Goal: Find specific page/section: Find specific page/section

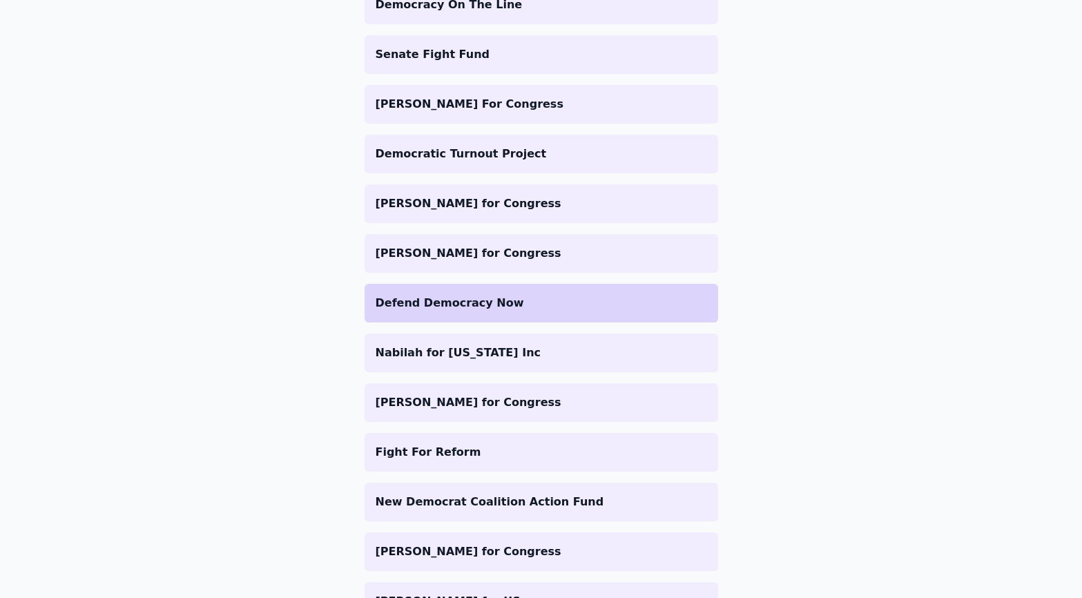
scroll to position [995, 0]
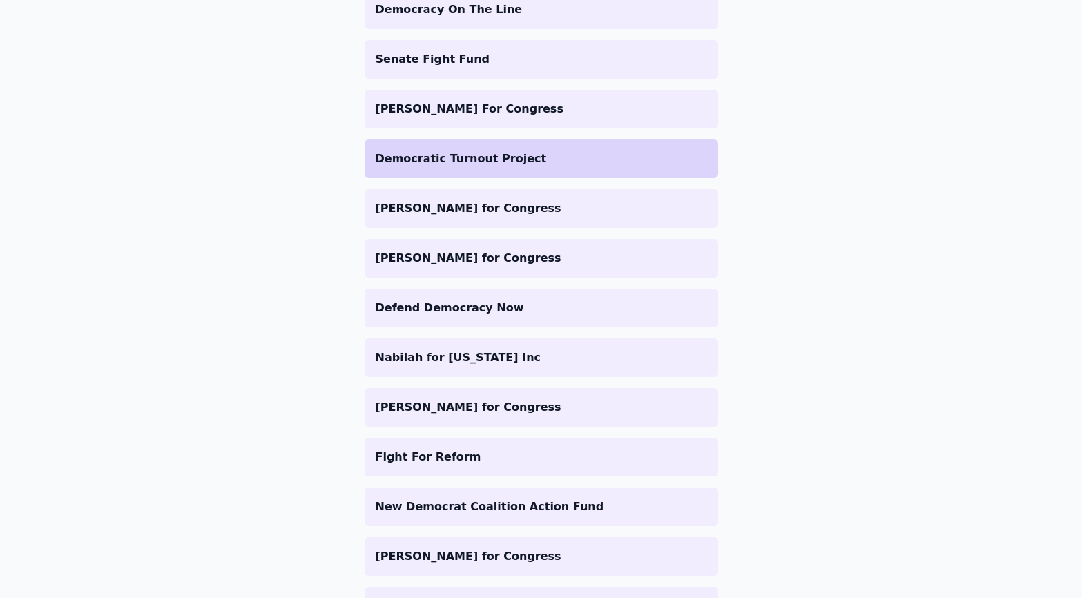
click at [562, 157] on p "Democratic Turnout Project" at bounding box center [541, 158] width 331 height 17
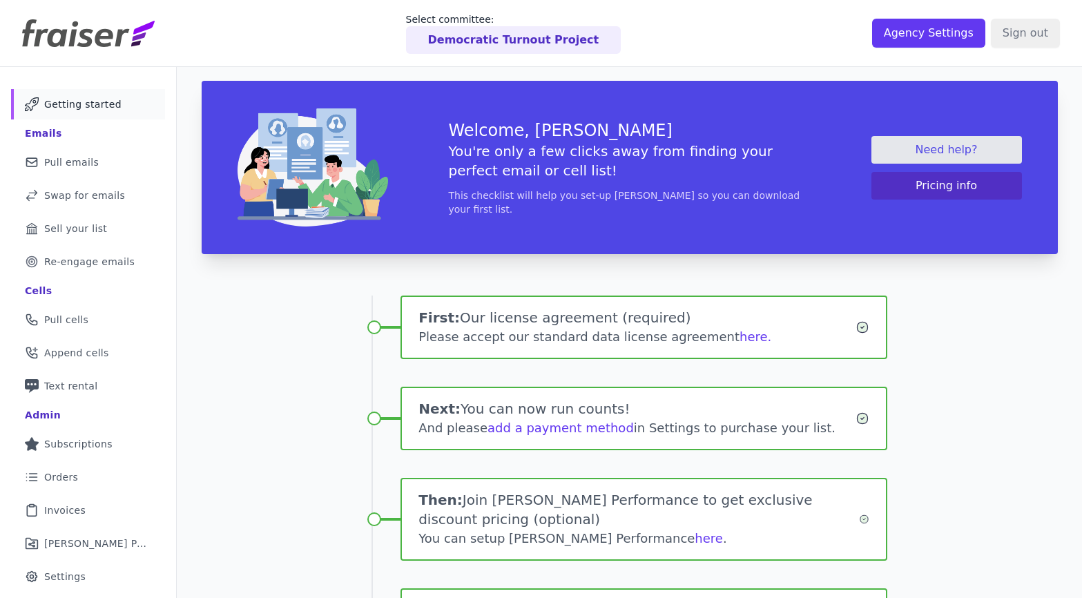
scroll to position [142, 0]
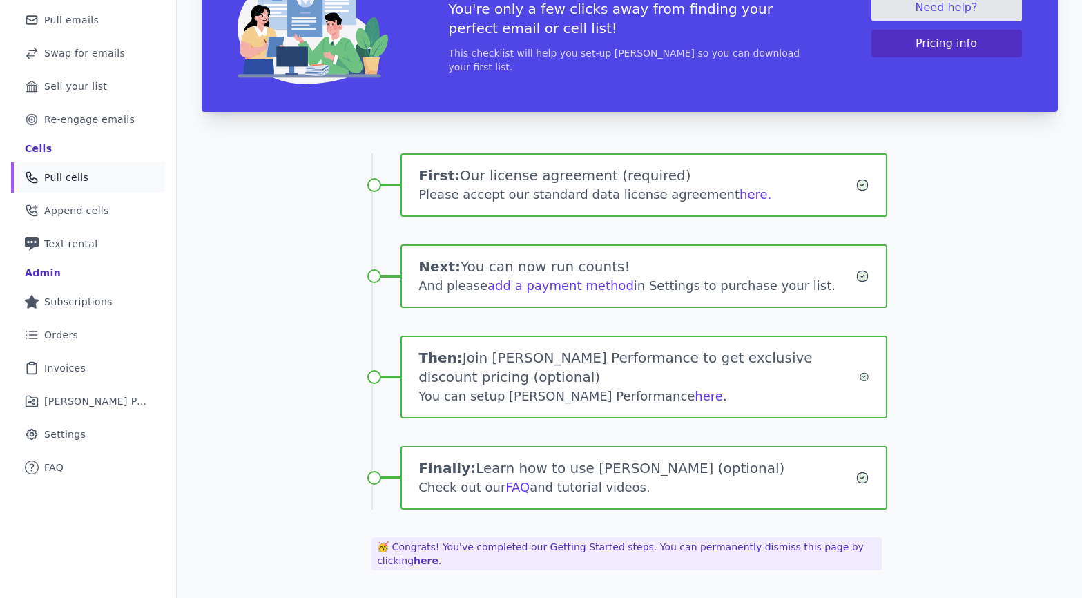
click at [60, 184] on link "Phone Icon Outline of a phone Pull cells" at bounding box center [88, 177] width 154 height 30
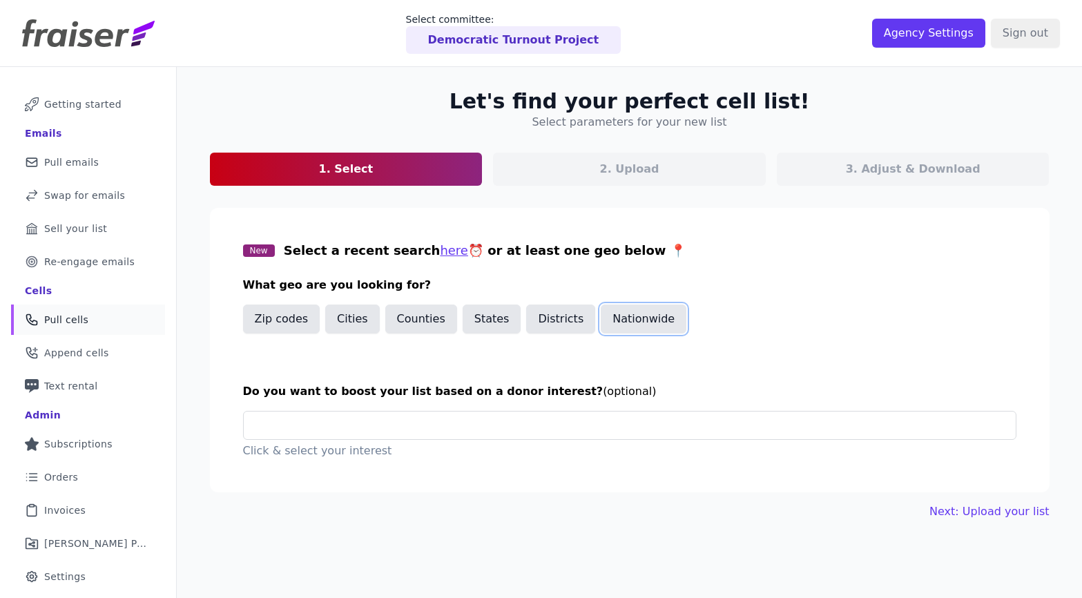
click at [621, 310] on button "Nationwide" at bounding box center [644, 318] width 86 height 29
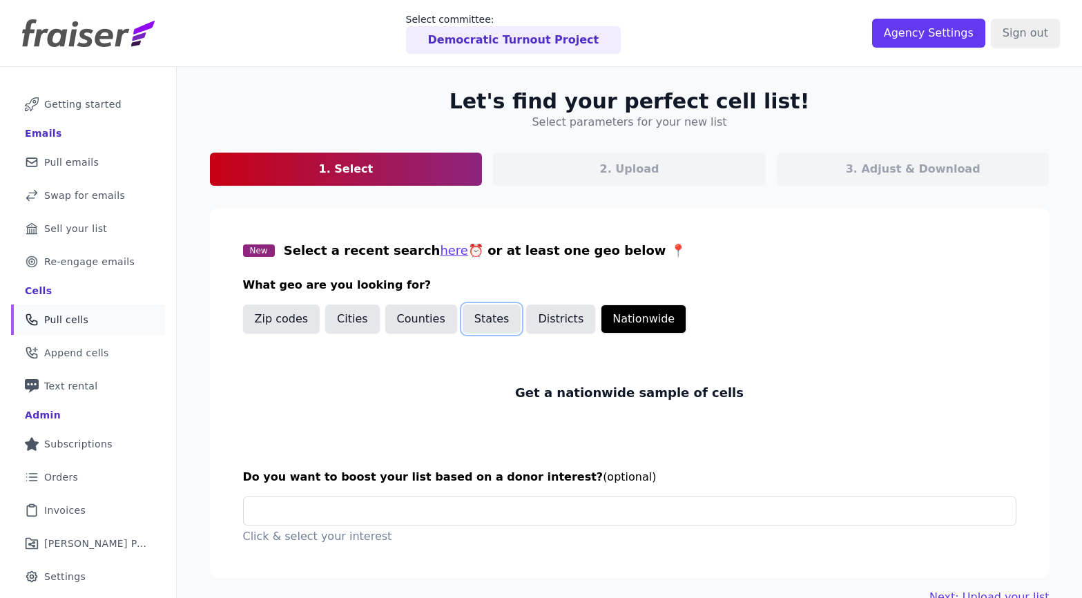
click at [492, 325] on button "States" at bounding box center [492, 318] width 59 height 29
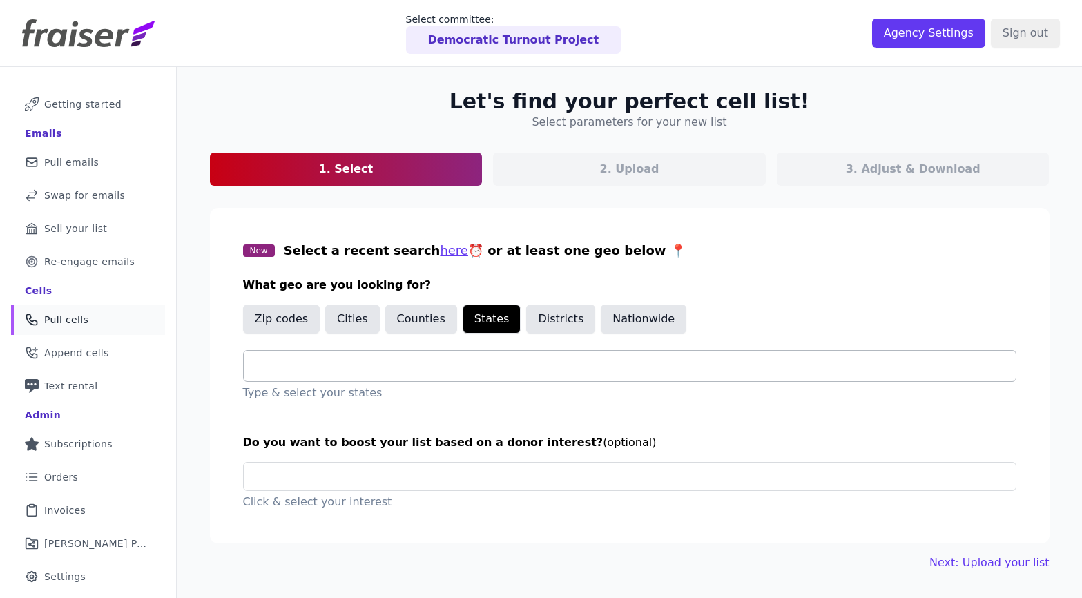
click at [497, 366] on input "text" at bounding box center [635, 366] width 761 height 17
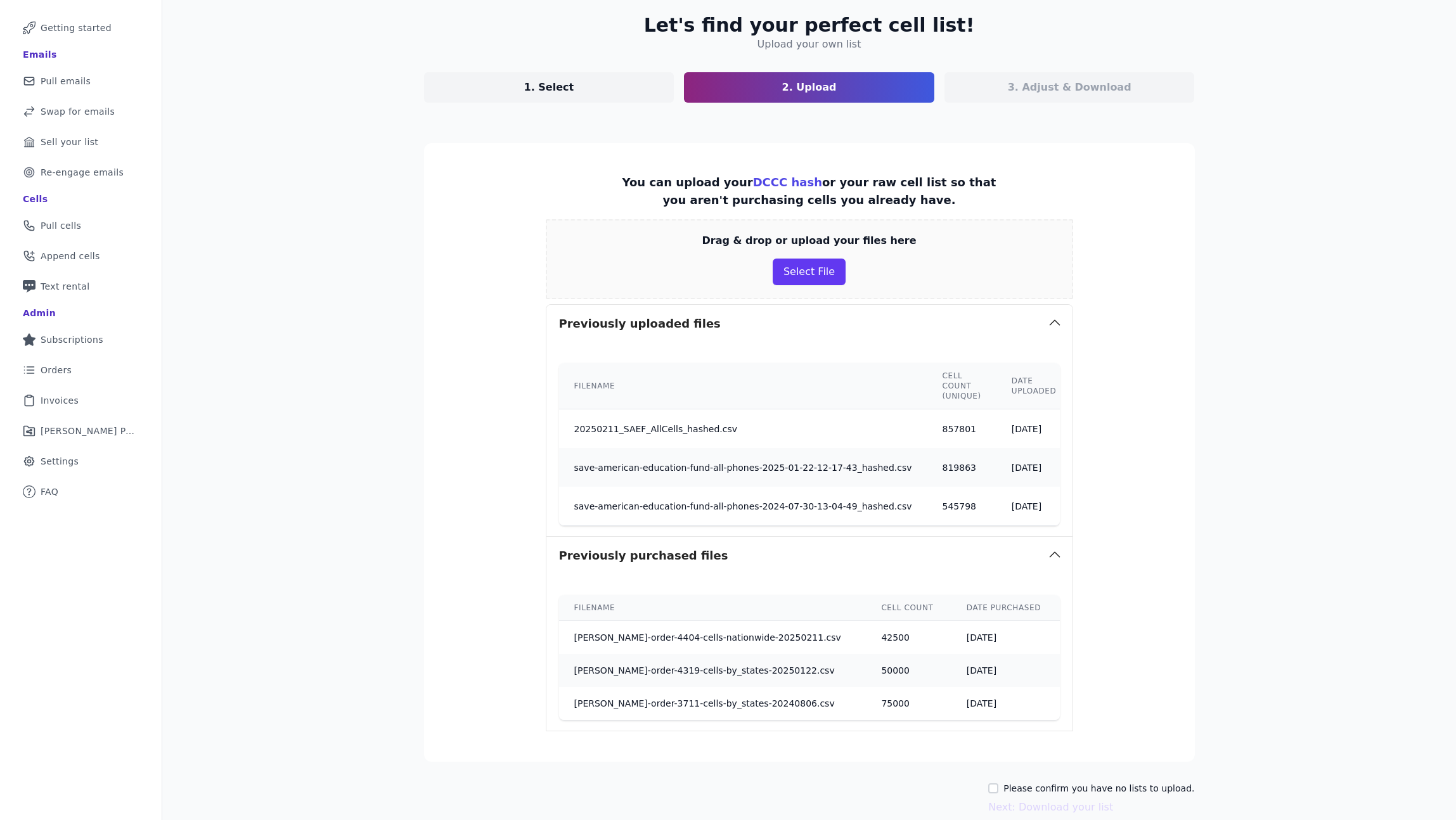
scroll to position [126, 0]
